Goal: Information Seeking & Learning: Find specific fact

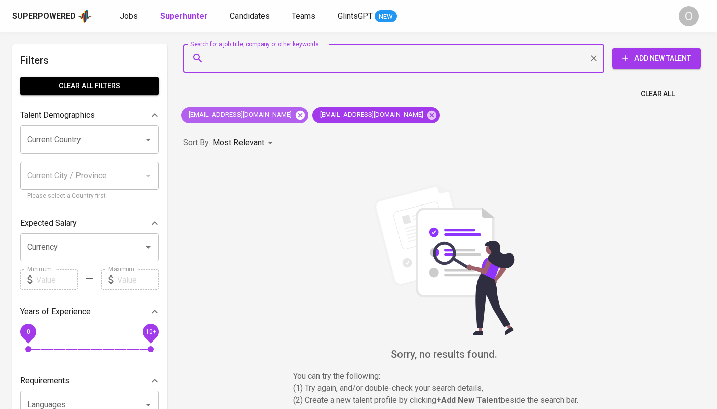
click at [296, 115] on icon at bounding box center [300, 114] width 9 height 9
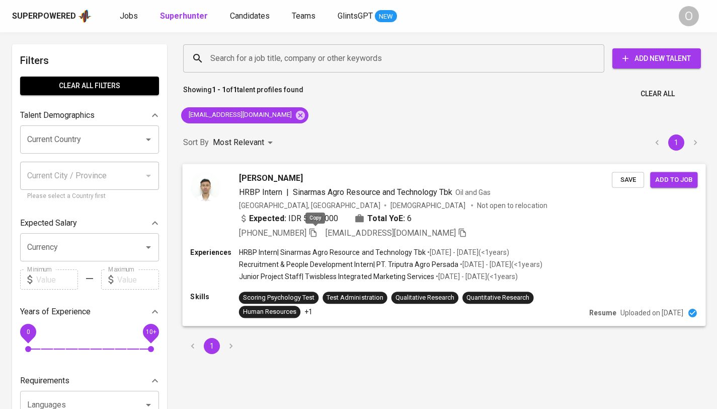
click at [317, 234] on icon "button" at bounding box center [313, 231] width 9 height 9
click at [265, 55] on input "Search for a job title, company or other keywords" at bounding box center [396, 58] width 377 height 19
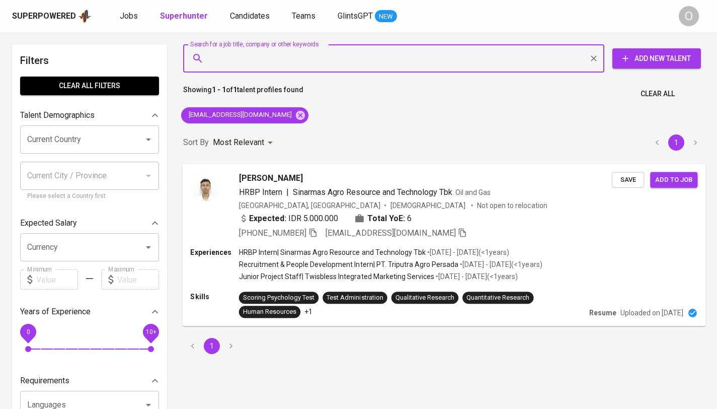
paste input "[PERSON_NAME][EMAIL_ADDRESS][DOMAIN_NAME]"
type input "[PERSON_NAME][EMAIL_ADDRESS][DOMAIN_NAME]"
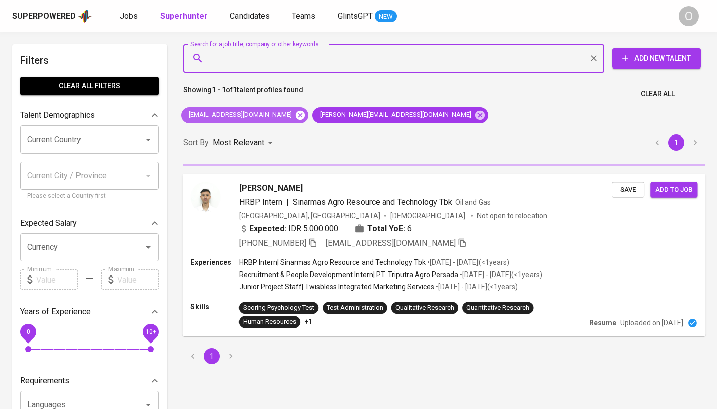
click at [296, 114] on icon at bounding box center [300, 114] width 9 height 9
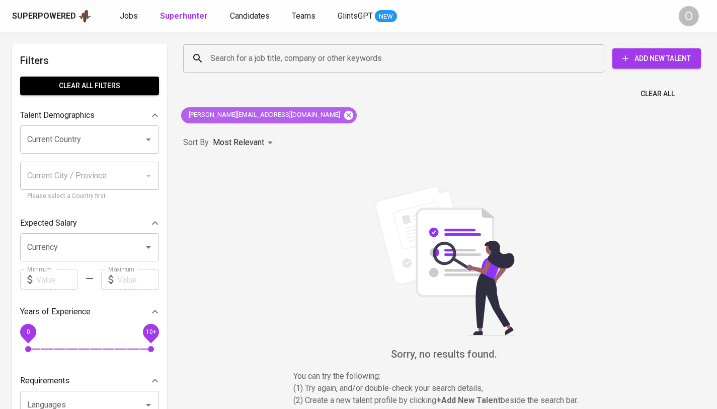
click at [344, 114] on icon at bounding box center [348, 114] width 9 height 9
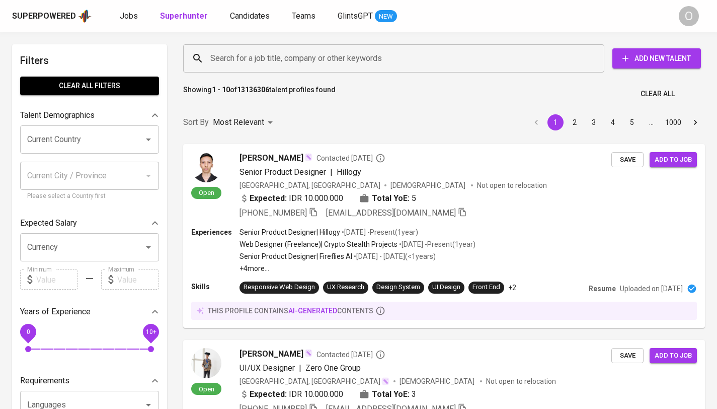
click at [274, 59] on input "Search for a job title, company or other keywords" at bounding box center [396, 58] width 377 height 19
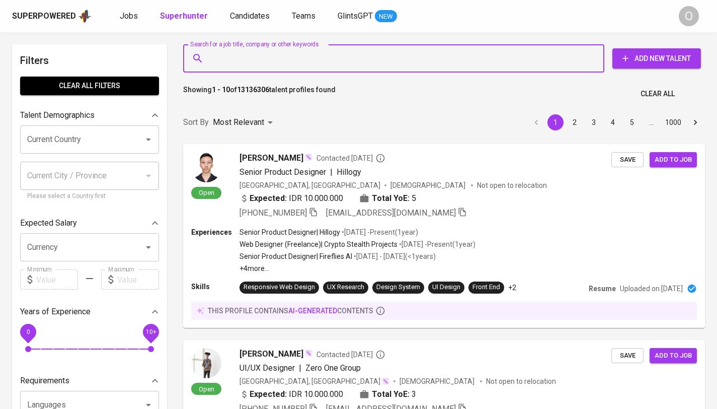
paste input "[PERSON_NAME][EMAIL_ADDRESS][DOMAIN_NAME]"
type input "[PERSON_NAME][EMAIL_ADDRESS][DOMAIN_NAME]"
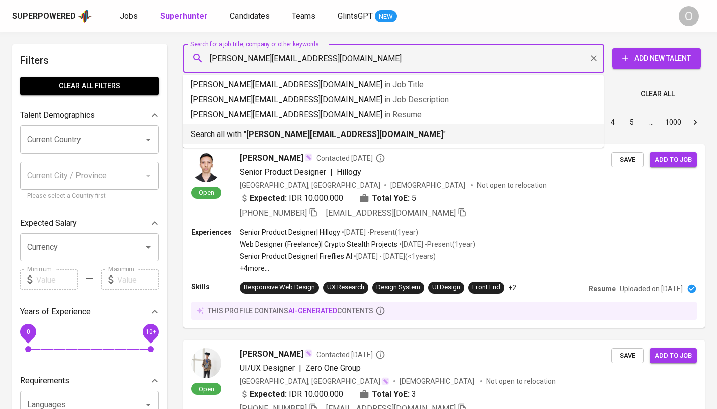
click at [246, 136] on p "Search all with " [PERSON_NAME][EMAIL_ADDRESS][DOMAIN_NAME] "" at bounding box center [393, 134] width 405 height 12
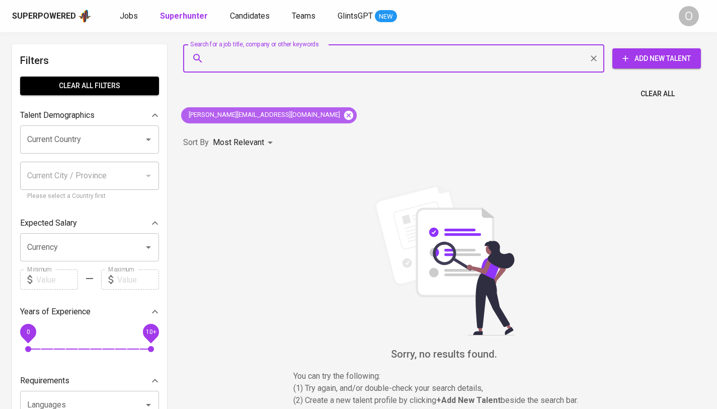
click at [344, 115] on icon at bounding box center [348, 114] width 9 height 9
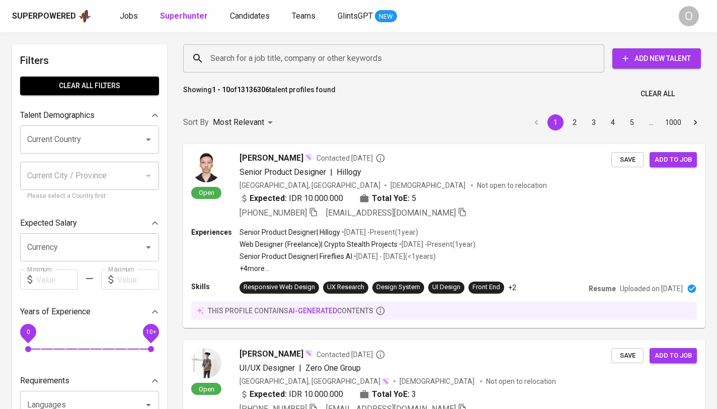
click at [263, 53] on input "Search for a job title, company or other keywords" at bounding box center [396, 58] width 377 height 19
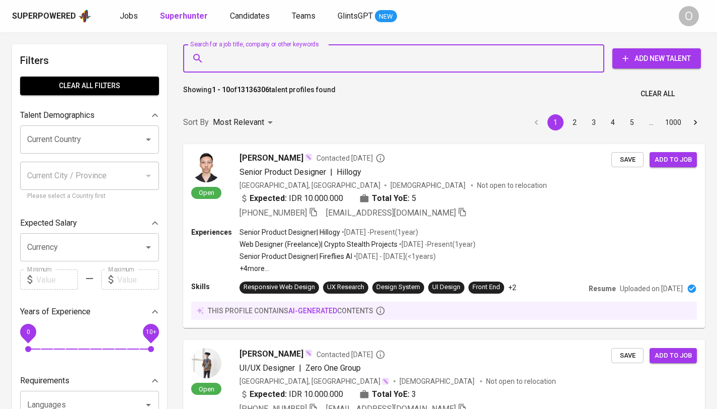
paste input "[PERSON_NAME][EMAIL_ADDRESS][DOMAIN_NAME]"
type input "[PERSON_NAME][EMAIL_ADDRESS][DOMAIN_NAME]"
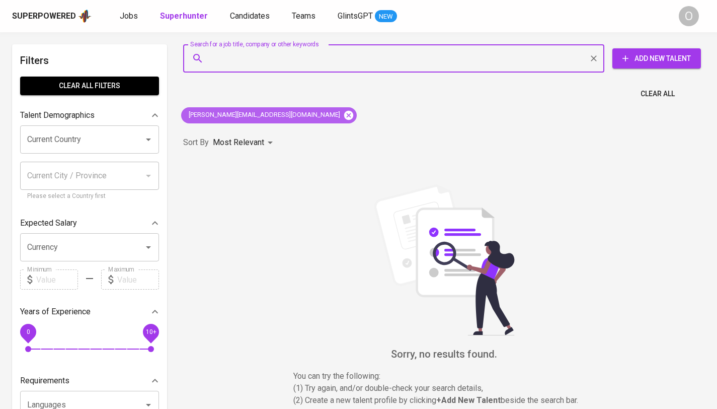
click at [344, 116] on icon at bounding box center [348, 114] width 9 height 9
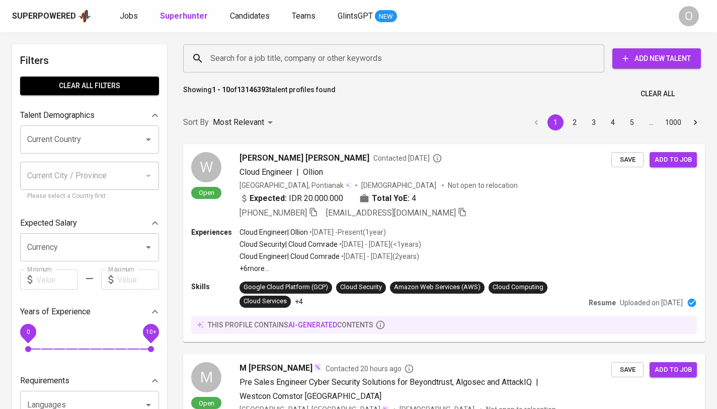
click at [303, 65] on input "Search for a job title, company or other keywords" at bounding box center [396, 58] width 377 height 19
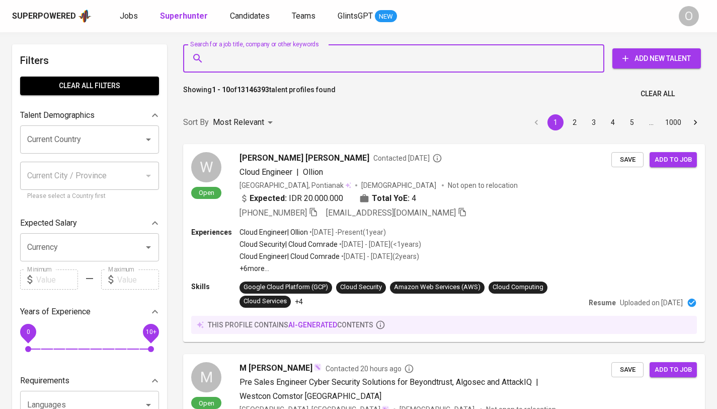
paste input "[EMAIL_ADDRESS][DOMAIN_NAME]"
type input "[EMAIL_ADDRESS][DOMAIN_NAME]"
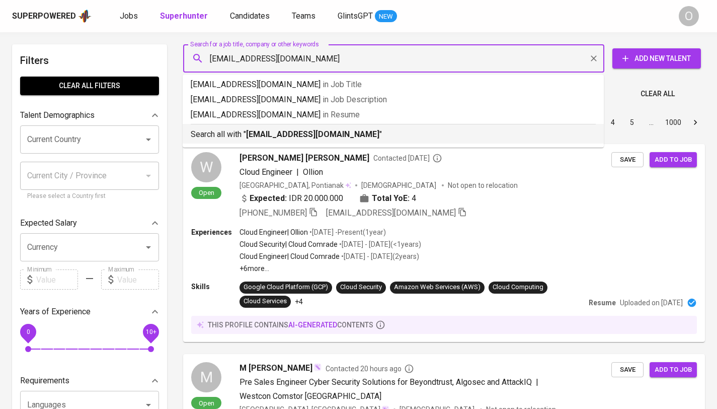
click at [263, 129] on b "[EMAIL_ADDRESS][DOMAIN_NAME]" at bounding box center [312, 134] width 133 height 10
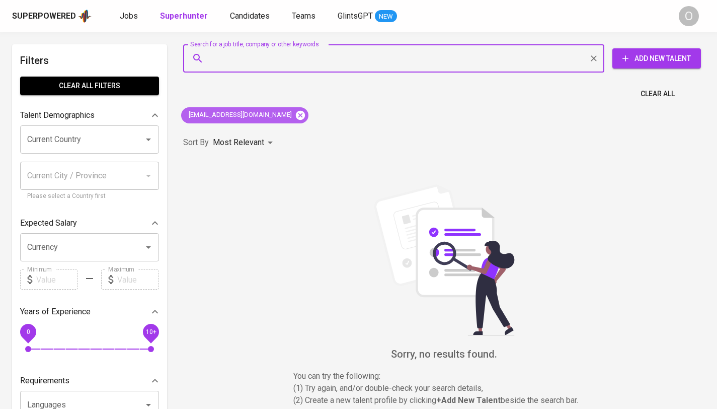
click at [295, 116] on icon at bounding box center [300, 115] width 11 height 11
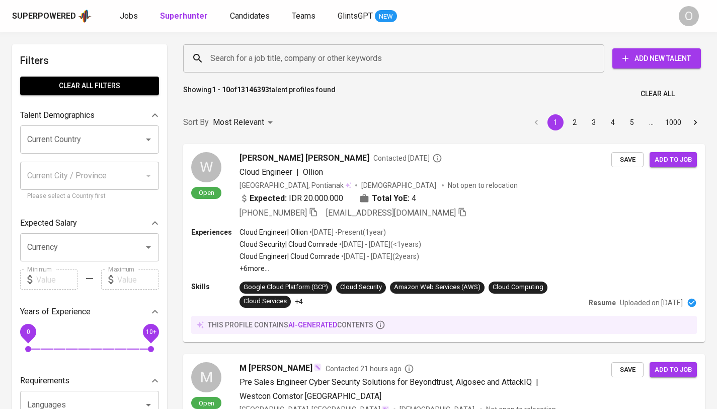
click at [261, 64] on input "Search for a job title, company or other keywords" at bounding box center [396, 58] width 377 height 19
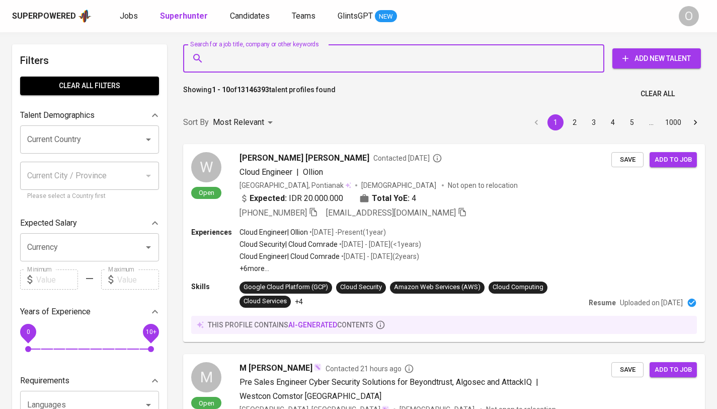
paste input "[EMAIL_ADDRESS][DOMAIN_NAME]"
type input "[EMAIL_ADDRESS][DOMAIN_NAME]"
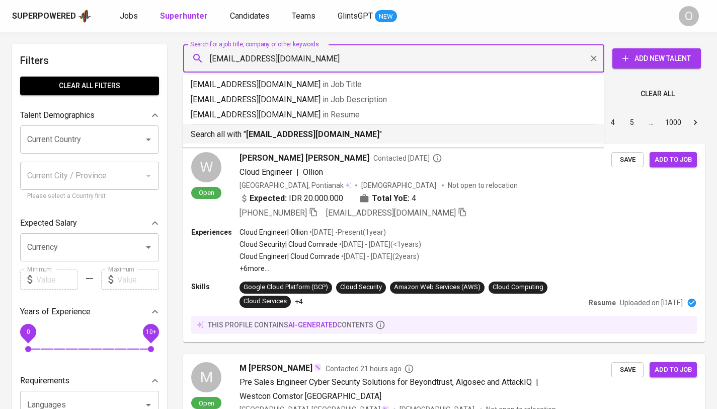
click at [234, 130] on p "Search all with " [EMAIL_ADDRESS][DOMAIN_NAME] "" at bounding box center [393, 134] width 405 height 12
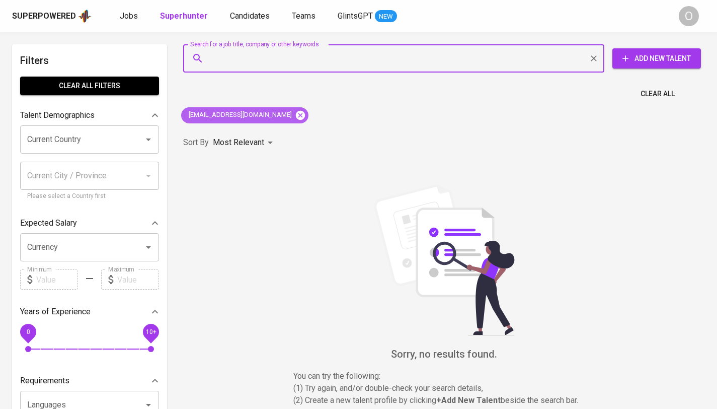
click at [296, 113] on icon at bounding box center [300, 114] width 9 height 9
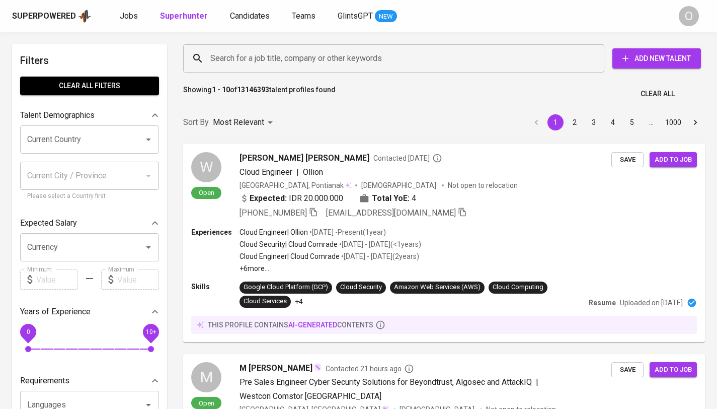
click at [275, 52] on input "Search for a job title, company or other keywords" at bounding box center [396, 58] width 377 height 19
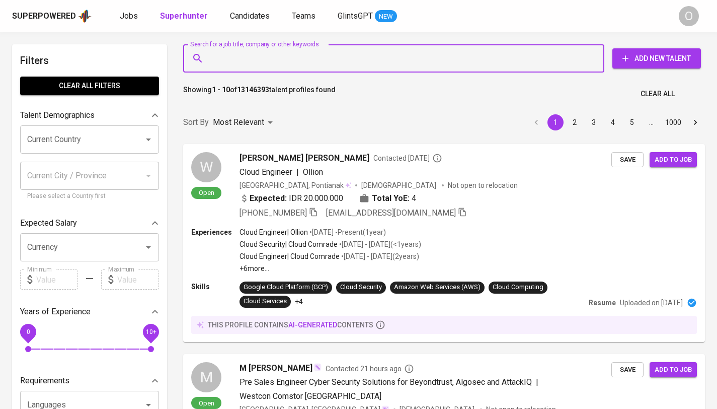
paste input "[EMAIL_ADDRESS][DOMAIN_NAME]"
type input "[EMAIL_ADDRESS][DOMAIN_NAME]"
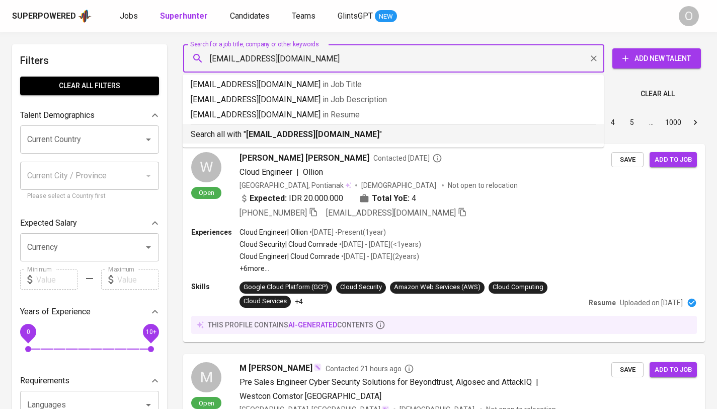
click at [275, 132] on b "[EMAIL_ADDRESS][DOMAIN_NAME]" at bounding box center [312, 134] width 133 height 10
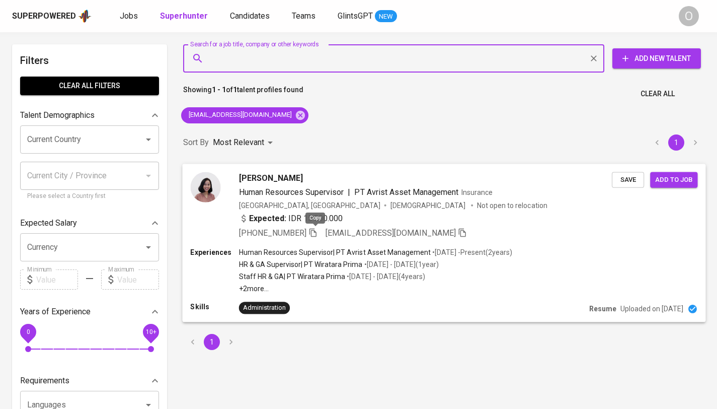
click at [314, 233] on icon "button" at bounding box center [313, 231] width 9 height 9
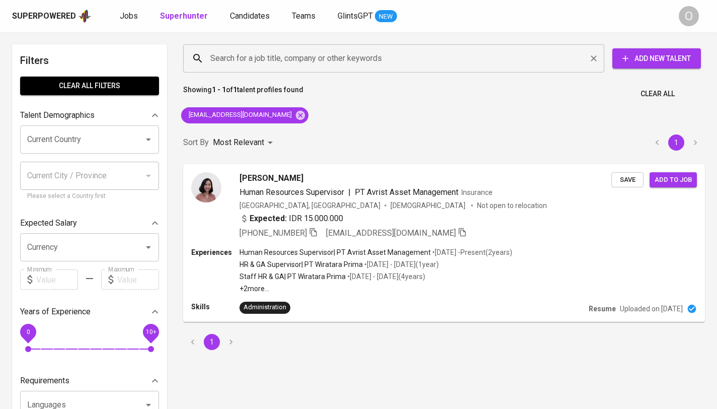
click at [314, 58] on input "Search for a job title, company or other keywords" at bounding box center [396, 58] width 377 height 19
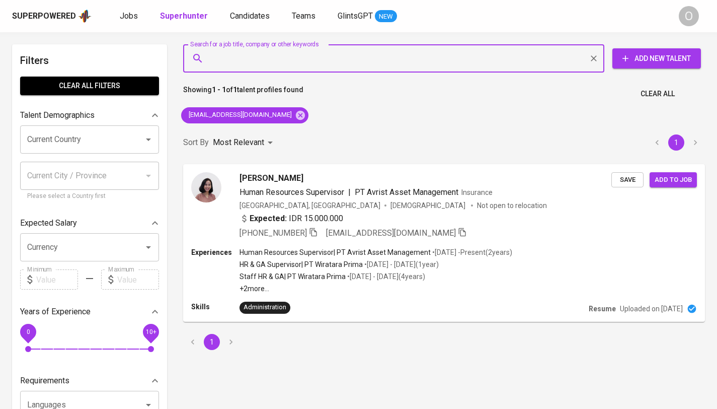
paste input "assyifarakhmaniyah22@gmail.com"
type input "assyifarakhmaniyah22@gmail.com"
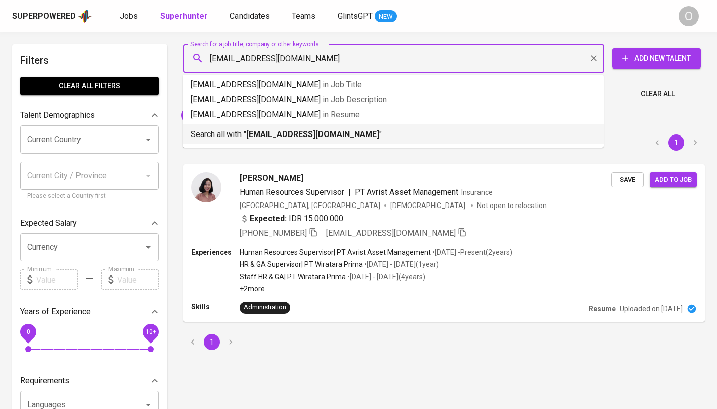
click at [259, 134] on b "assyifarakhmaniyah22@gmail.com" at bounding box center [312, 134] width 133 height 10
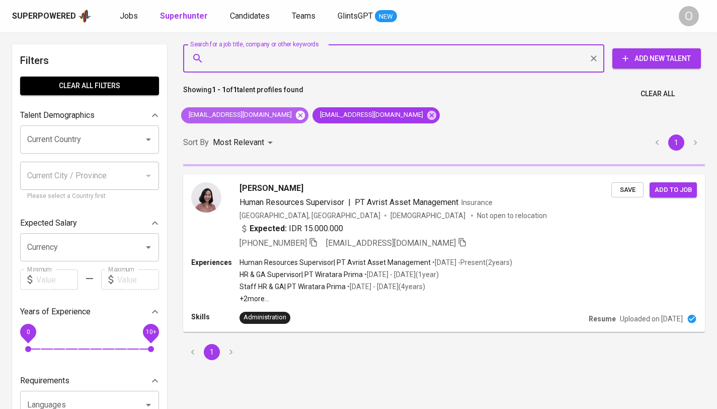
click at [296, 116] on icon at bounding box center [300, 114] width 9 height 9
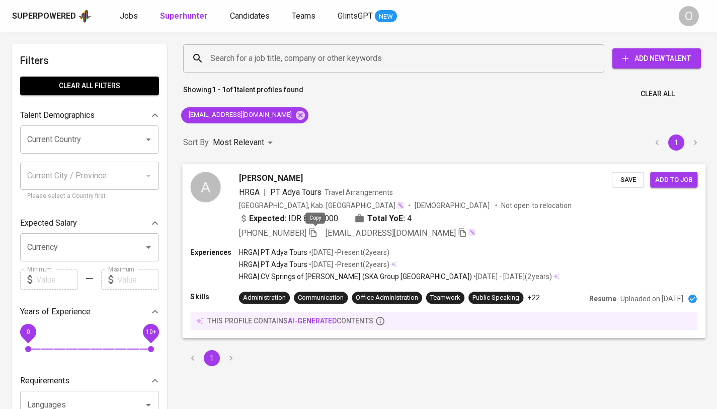
click at [318, 229] on icon "button" at bounding box center [313, 231] width 9 height 9
click at [257, 61] on input "Search for a job title, company or other keywords" at bounding box center [396, 58] width 377 height 19
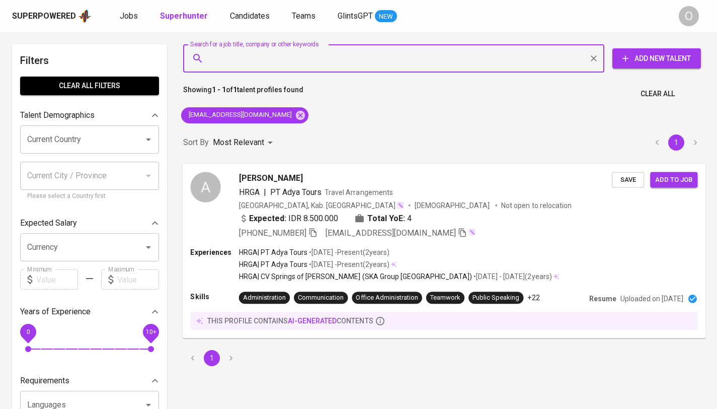
paste input "atriadhani@gmail.com"
type input "atriadhani@gmail.com"
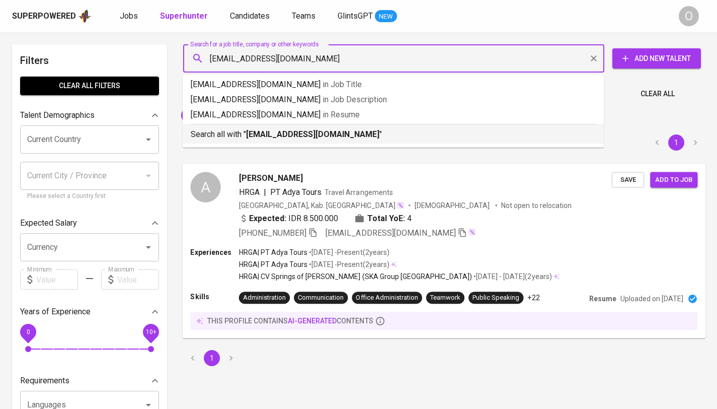
click at [211, 137] on p "Search all with " atriadhani@gmail.com "" at bounding box center [393, 134] width 405 height 12
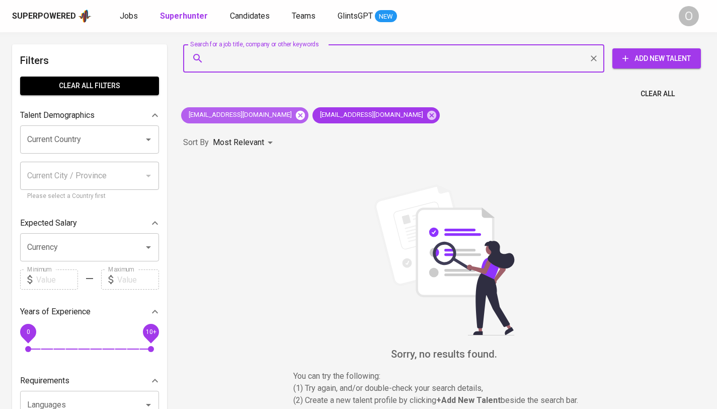
click at [300, 115] on icon at bounding box center [300, 115] width 11 height 11
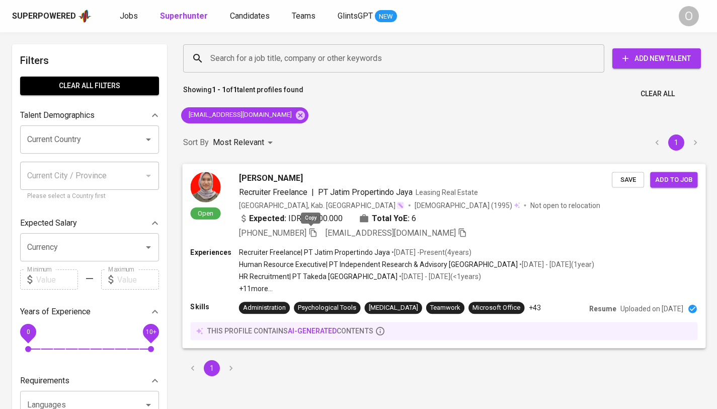
click at [311, 231] on icon "button" at bounding box center [313, 231] width 9 height 9
click at [240, 63] on input "Search for a job title, company or other keywords" at bounding box center [396, 58] width 377 height 19
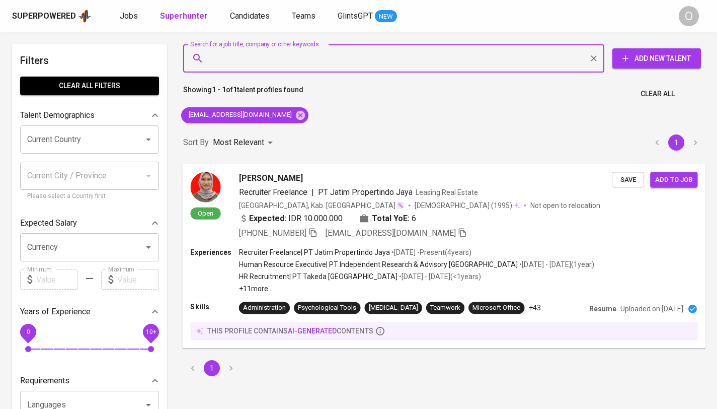
paste input "lalitha.augusta@gmail.com"
type input "lalitha.augusta@gmail.com"
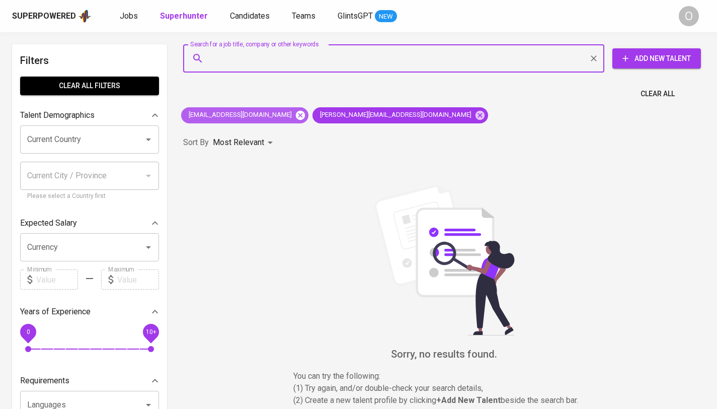
click at [296, 115] on icon at bounding box center [300, 114] width 9 height 9
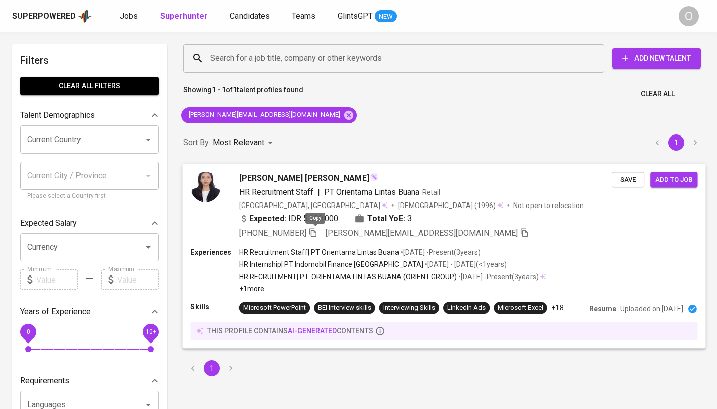
click at [311, 233] on icon "button" at bounding box center [313, 231] width 9 height 9
click at [241, 59] on input "Search for a job title, company or other keywords" at bounding box center [396, 58] width 377 height 19
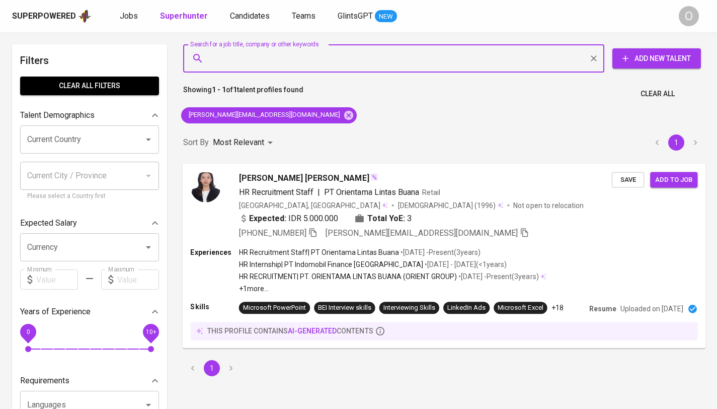
paste input "vercellievelinakusumawardhani@gmail.com"
type input "vercellievelinakusumawardhani@gmail.com"
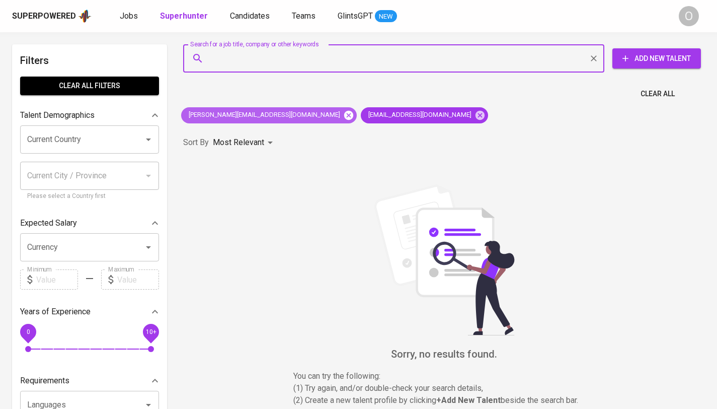
click at [343, 116] on icon at bounding box center [348, 115] width 11 height 11
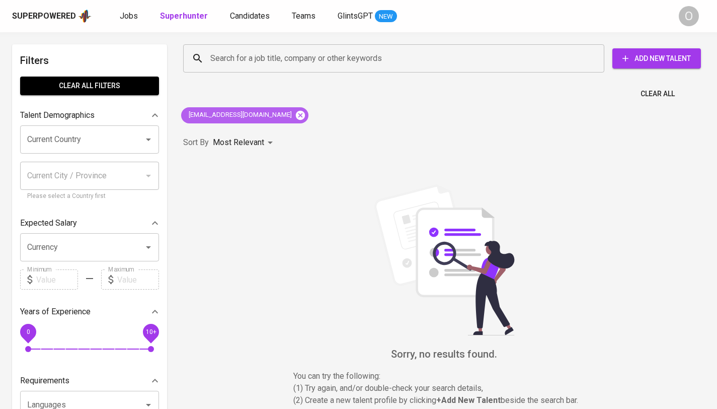
click at [305, 114] on icon at bounding box center [300, 114] width 9 height 9
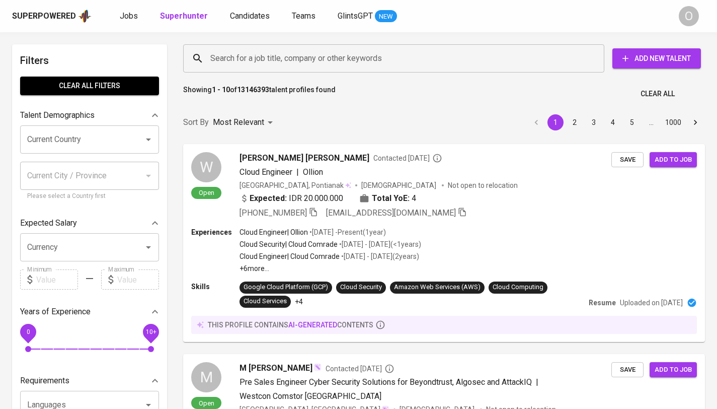
click at [250, 58] on input "Search for a job title, company or other keywords" at bounding box center [396, 58] width 377 height 19
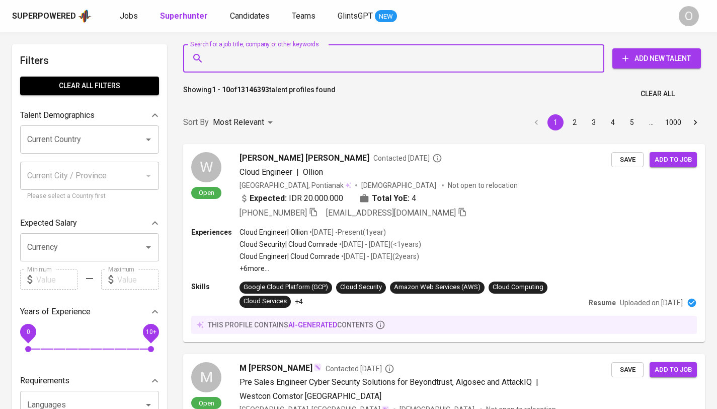
paste input "mncretno@yahoo.com"
type input "mncretno@yahoo.com"
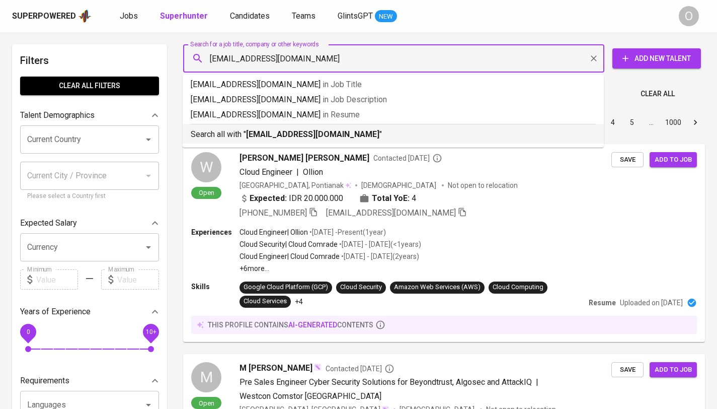
click at [234, 135] on p "Search all with " mncretno@yahoo.com "" at bounding box center [393, 134] width 405 height 12
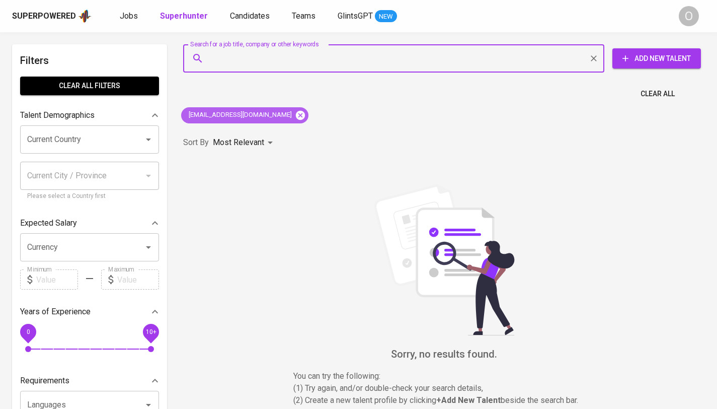
click at [295, 116] on icon at bounding box center [300, 115] width 11 height 11
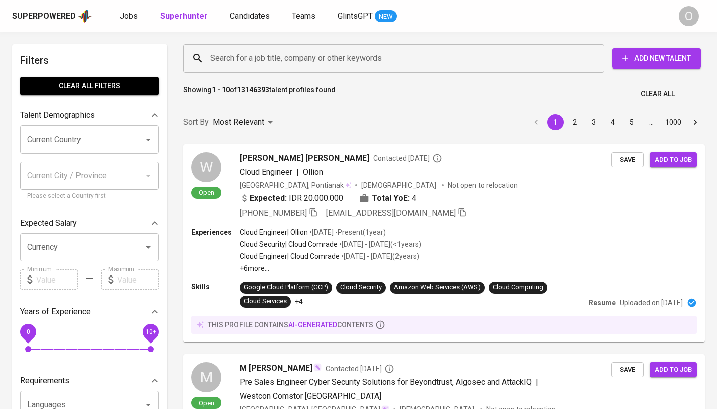
click at [262, 62] on input "Search for a job title, company or other keywords" at bounding box center [396, 58] width 377 height 19
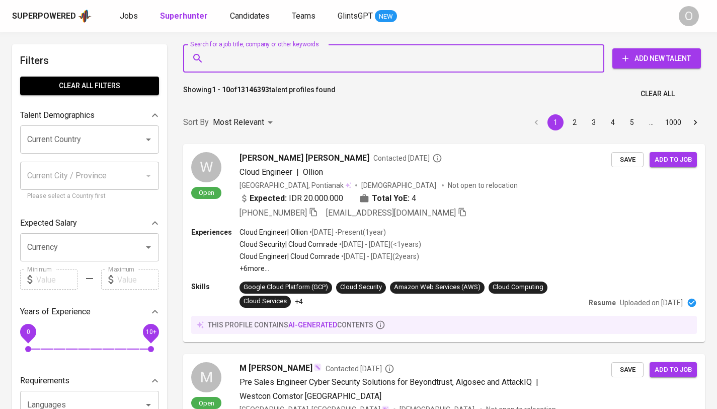
paste input "mncretno@yahoo.com"
type input "mncretno@yahoo.com"
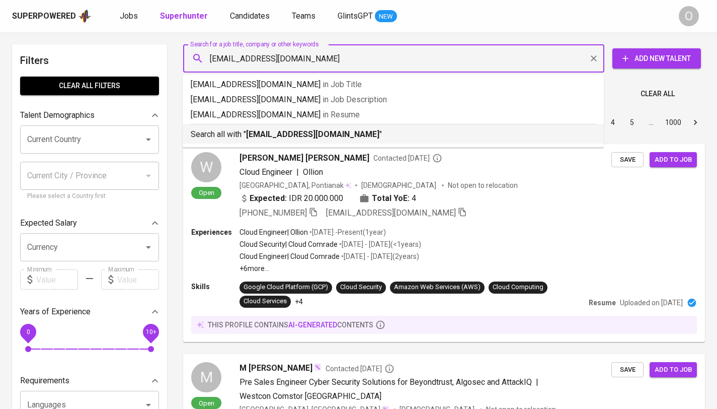
click at [262, 136] on b "mncretno@yahoo.com" at bounding box center [312, 134] width 133 height 10
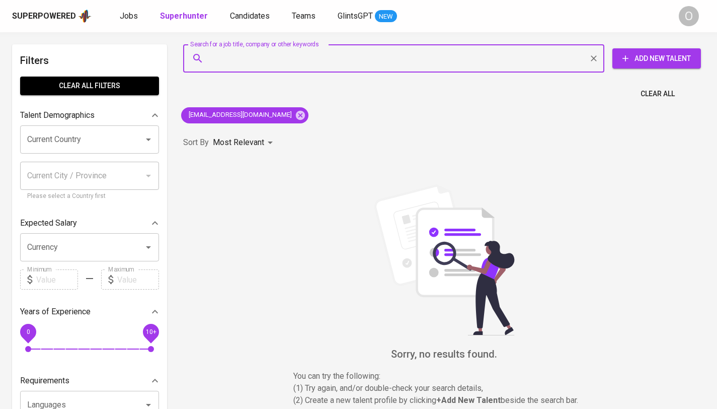
paste input "mncretno@yahoo.com"
type input "mncretno@yahoo.com"
